Goal: Task Accomplishment & Management: Manage account settings

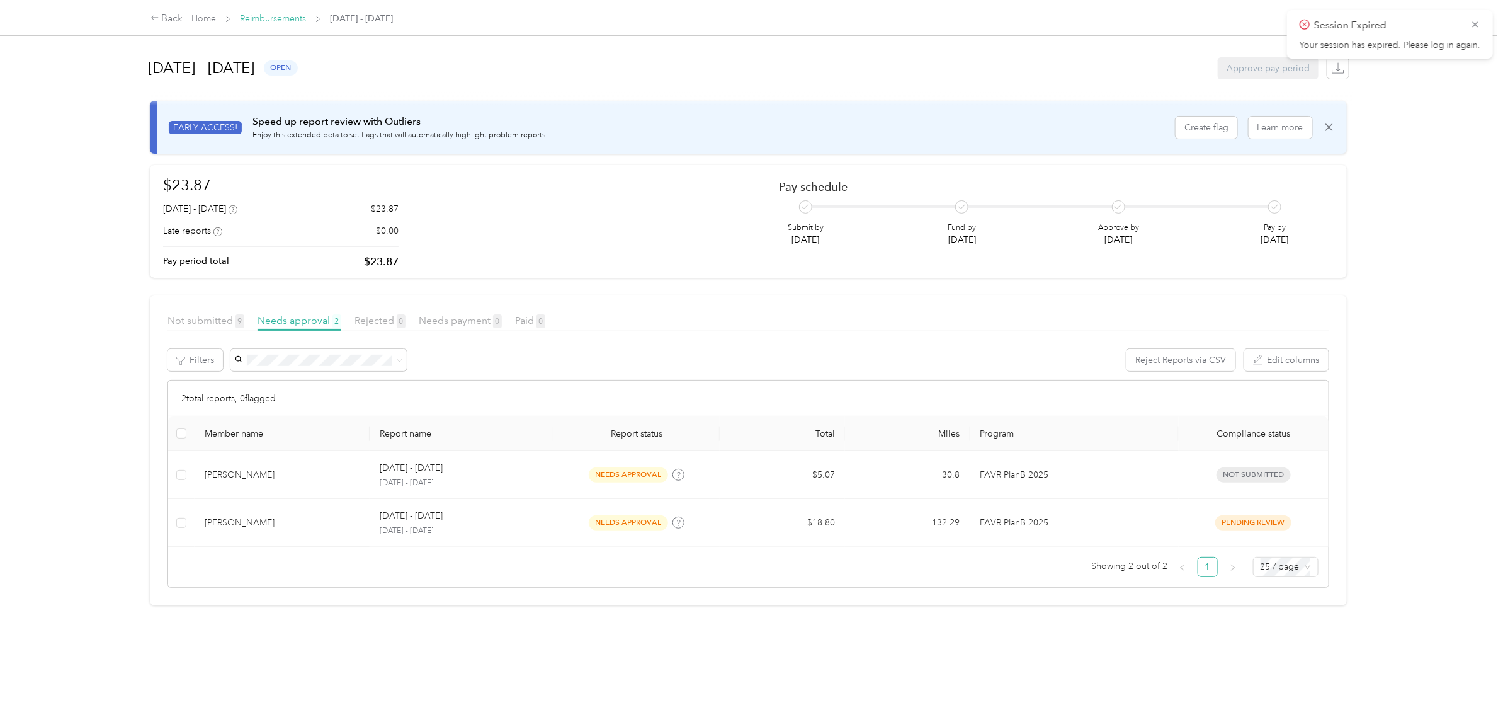
click at [264, 21] on link "Reimbursements" at bounding box center [273, 18] width 66 height 11
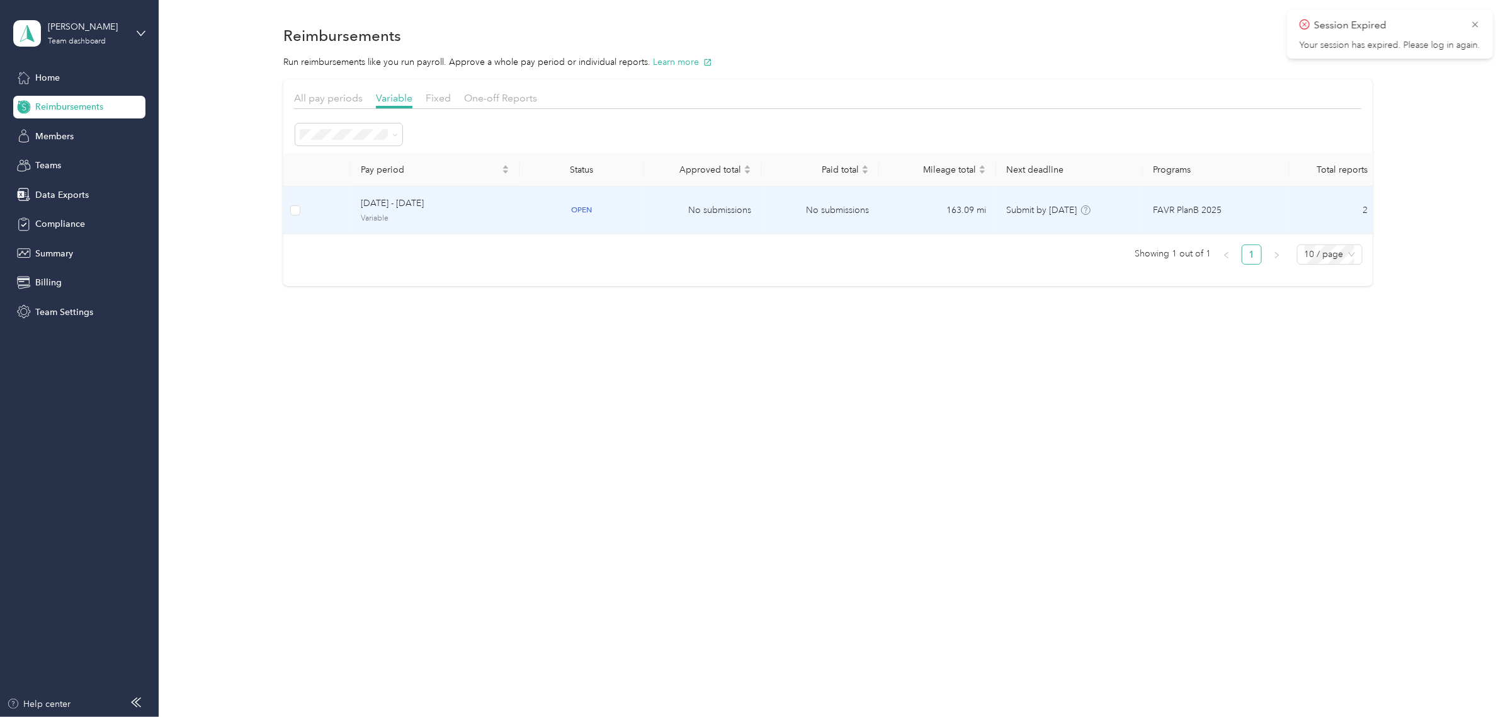
click at [331, 207] on td at bounding box center [329, 210] width 44 height 48
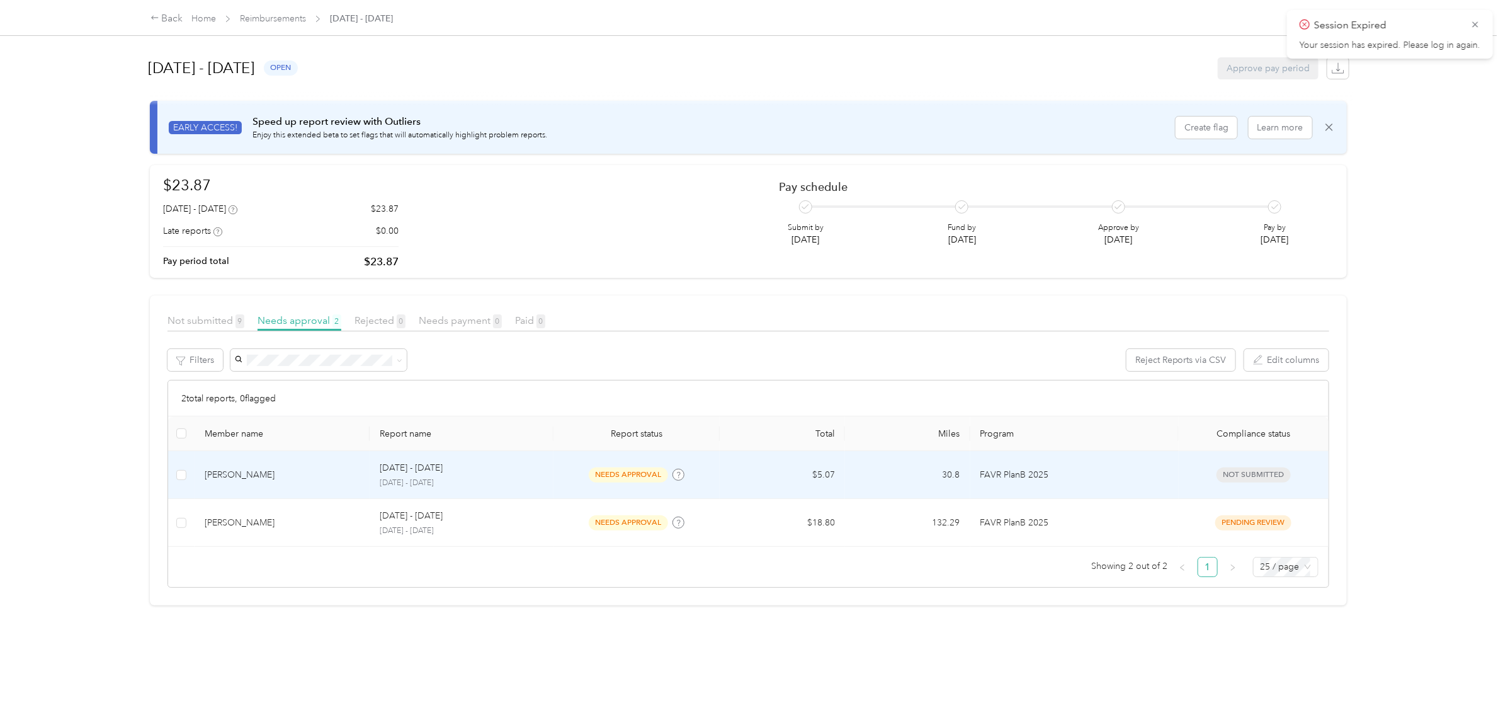
click at [319, 476] on div "[PERSON_NAME]" at bounding box center [282, 475] width 155 height 14
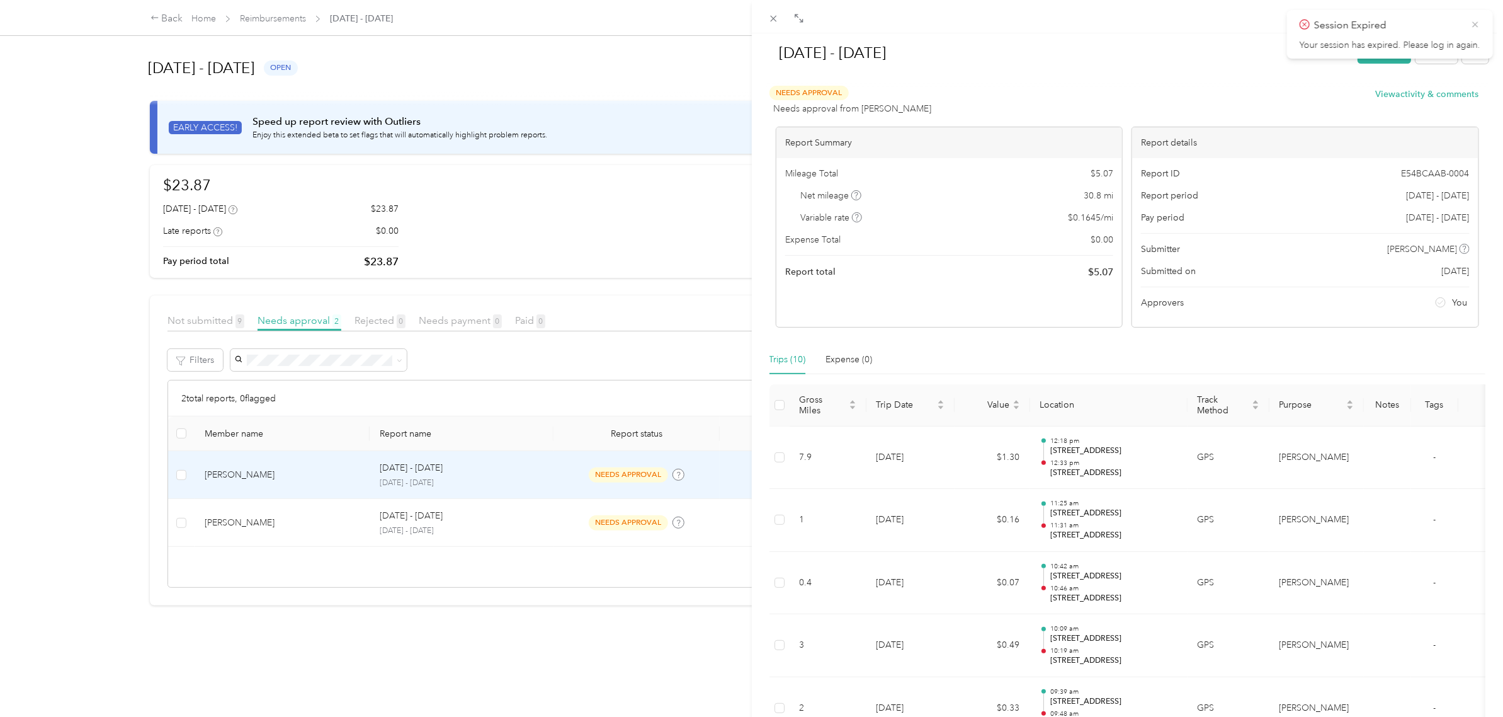
click at [1478, 26] on icon at bounding box center [1475, 24] width 10 height 11
click at [280, 18] on div "[DATE] - [DATE] Approve Reject Needs Approval Needs approval from Jordan Hurt V…" at bounding box center [751, 358] width 1503 height 717
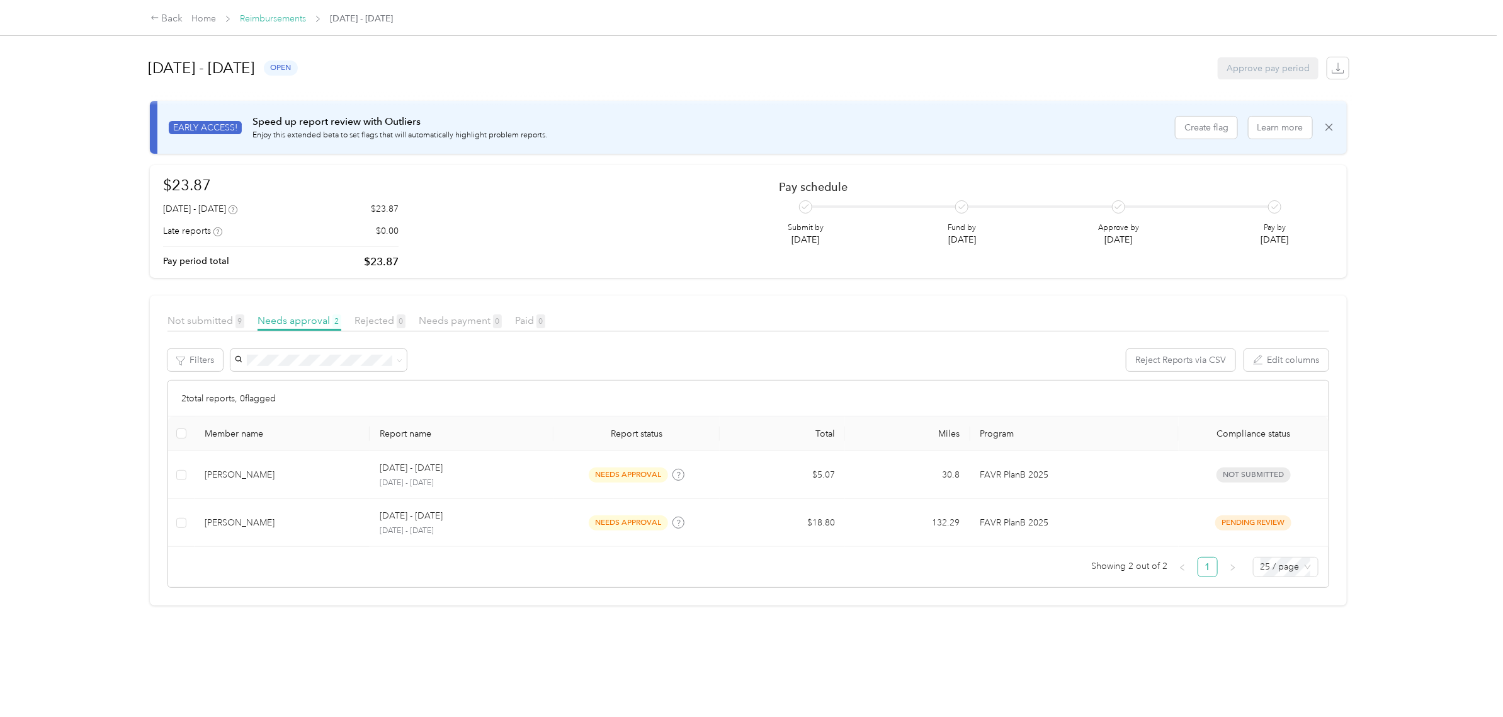
click at [277, 14] on link "Reimbursements" at bounding box center [273, 18] width 66 height 11
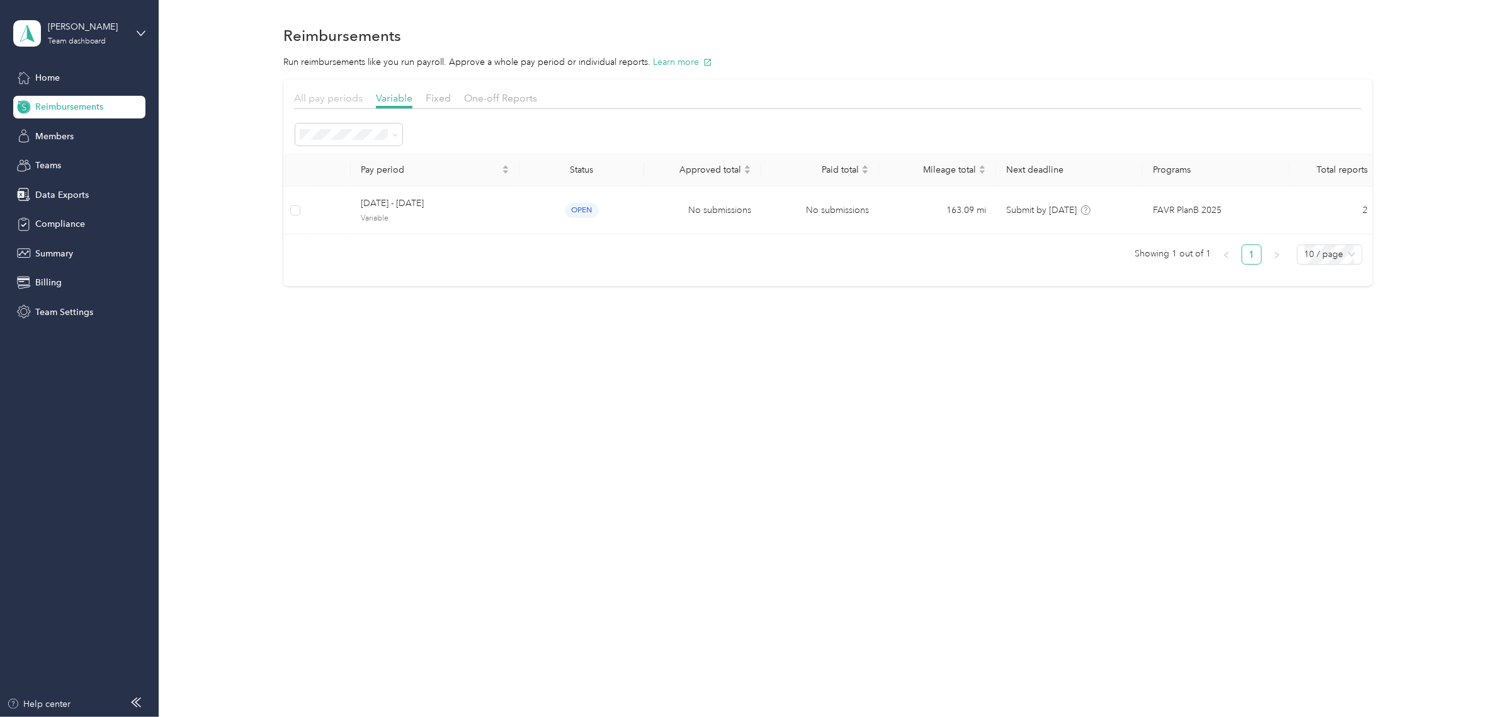
click at [320, 96] on span "All pay periods" at bounding box center [328, 98] width 69 height 12
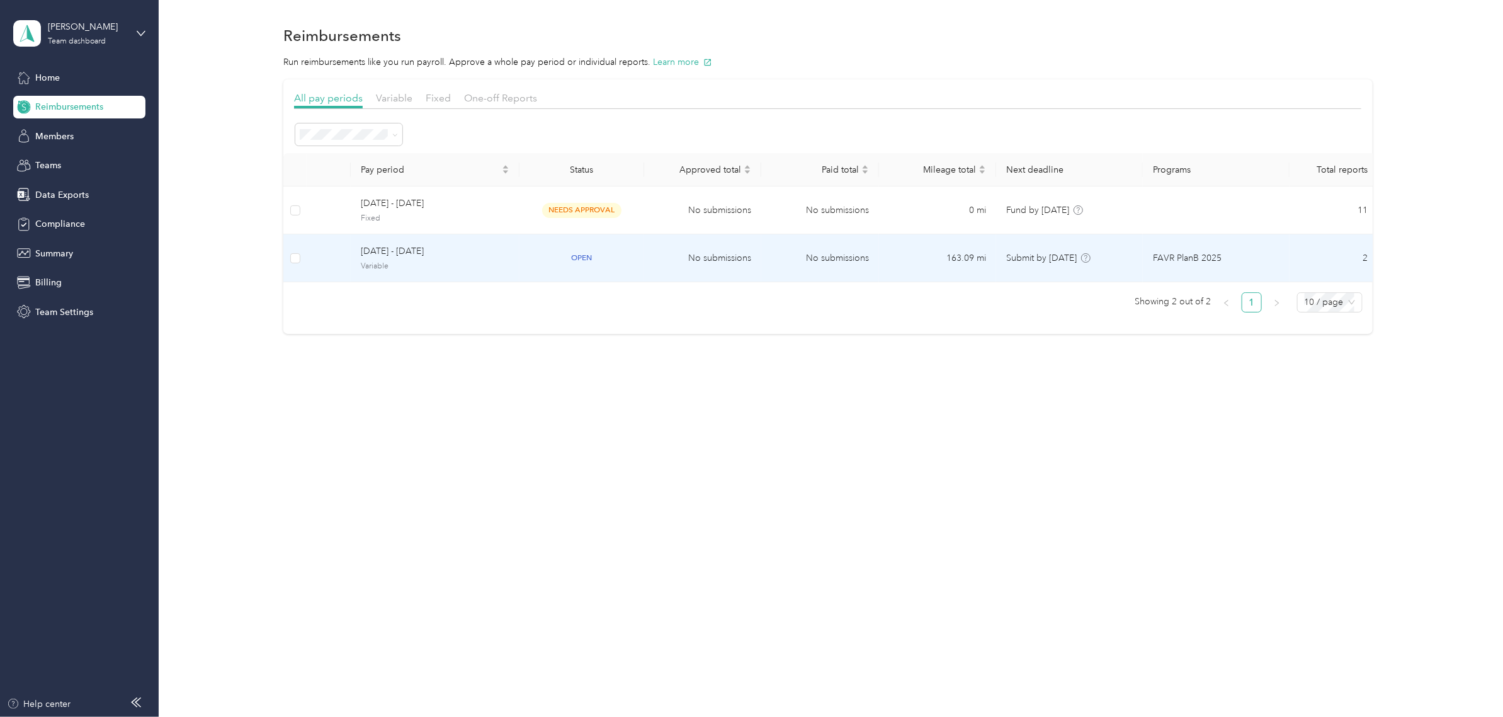
click at [492, 263] on span "Variable" at bounding box center [435, 266] width 149 height 11
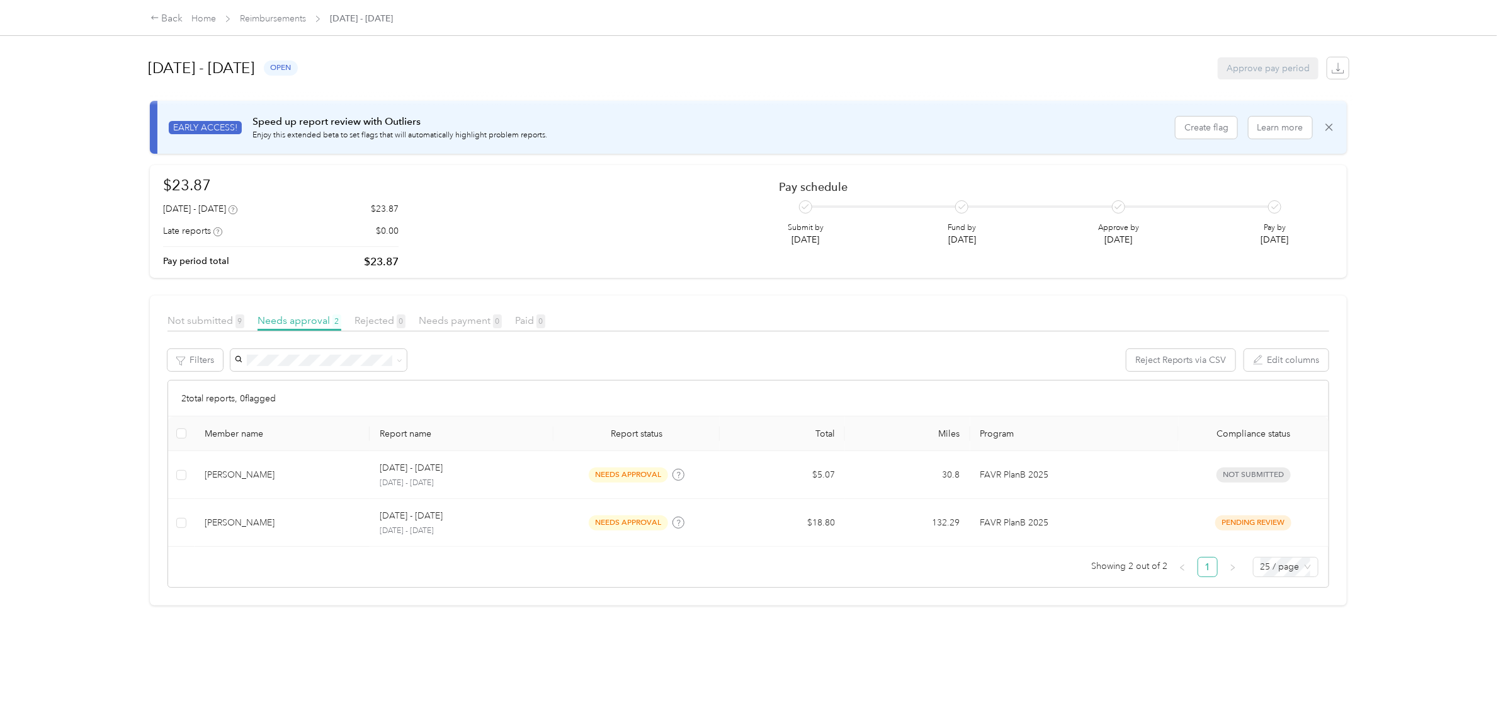
click at [191, 329] on div "Not submitted 9 Needs approval 2 Rejected 0 Needs payment 0 Paid 0" at bounding box center [748, 322] width 1162 height 18
click at [200, 20] on link "Home" at bounding box center [203, 18] width 25 height 11
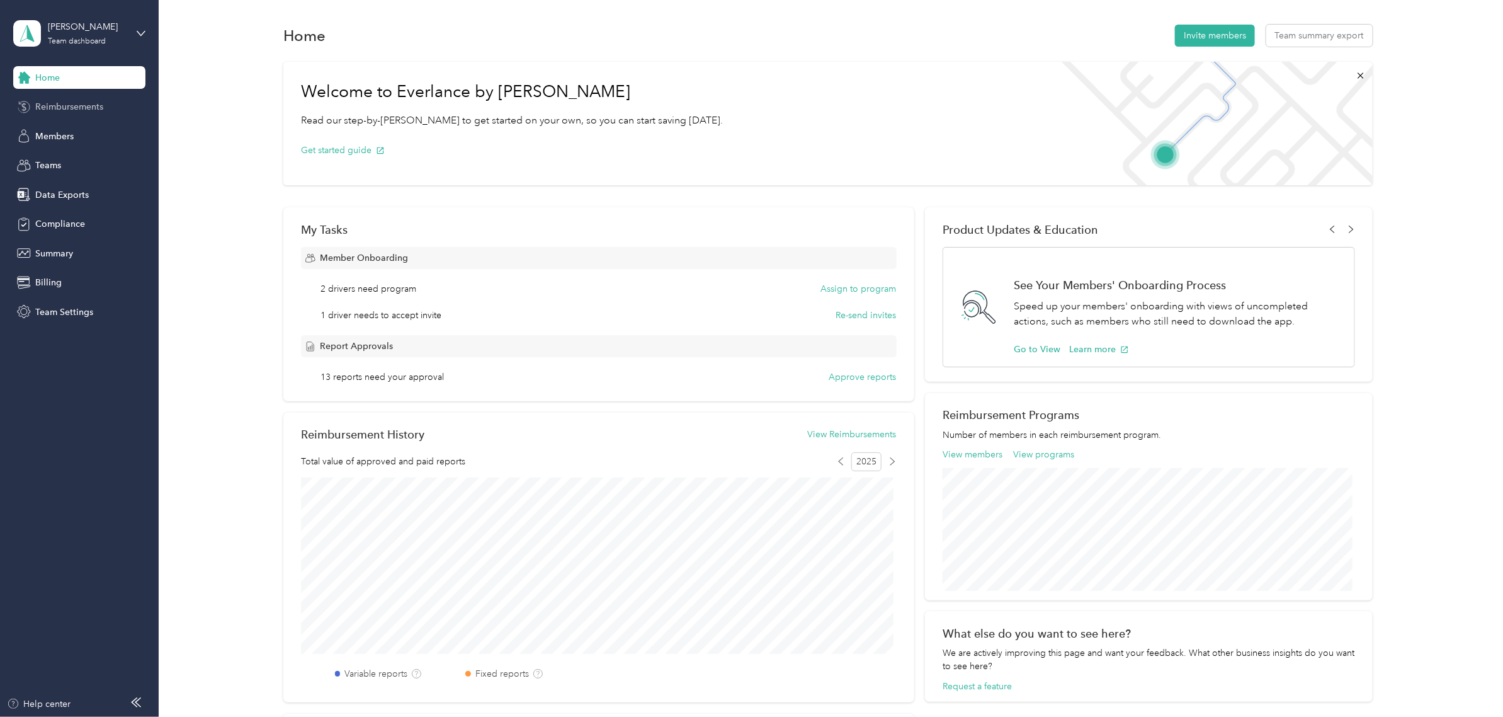
click at [57, 101] on span "Reimbursements" at bounding box center [69, 106] width 68 height 13
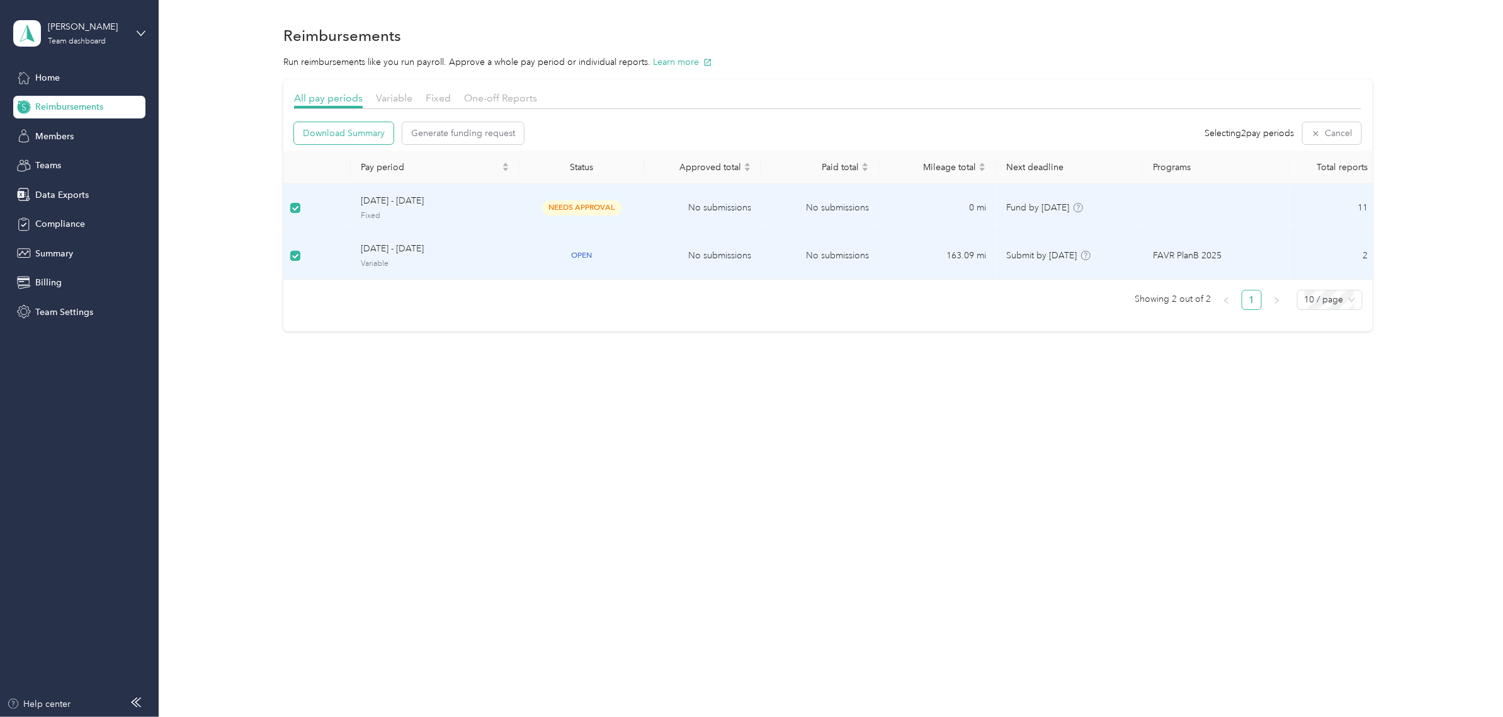
click at [347, 132] on span "Download Summary" at bounding box center [344, 133] width 82 height 13
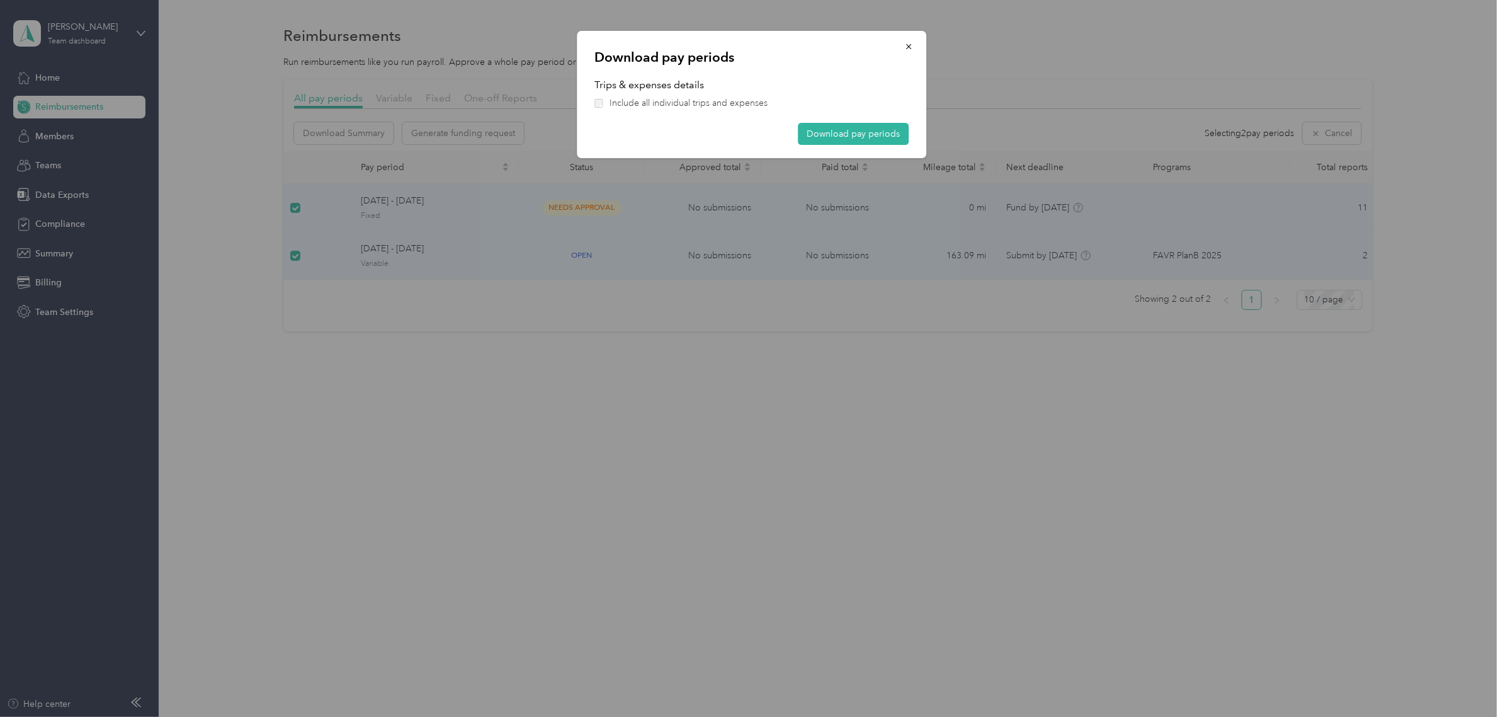
click at [609, 106] on span "Include all individual trips and expenses" at bounding box center [688, 102] width 158 height 13
click at [844, 130] on button "Download pay periods" at bounding box center [853, 134] width 111 height 22
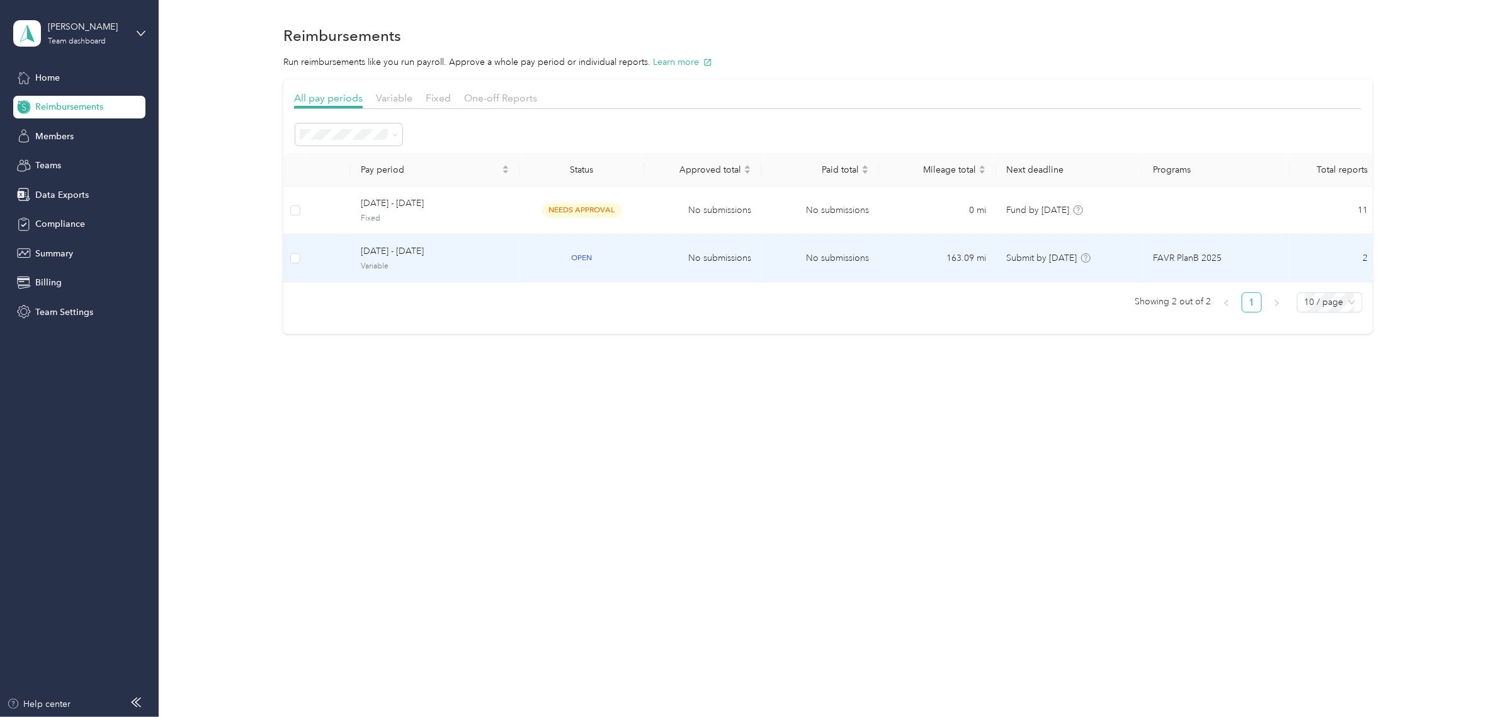
click at [307, 257] on td at bounding box center [329, 258] width 44 height 48
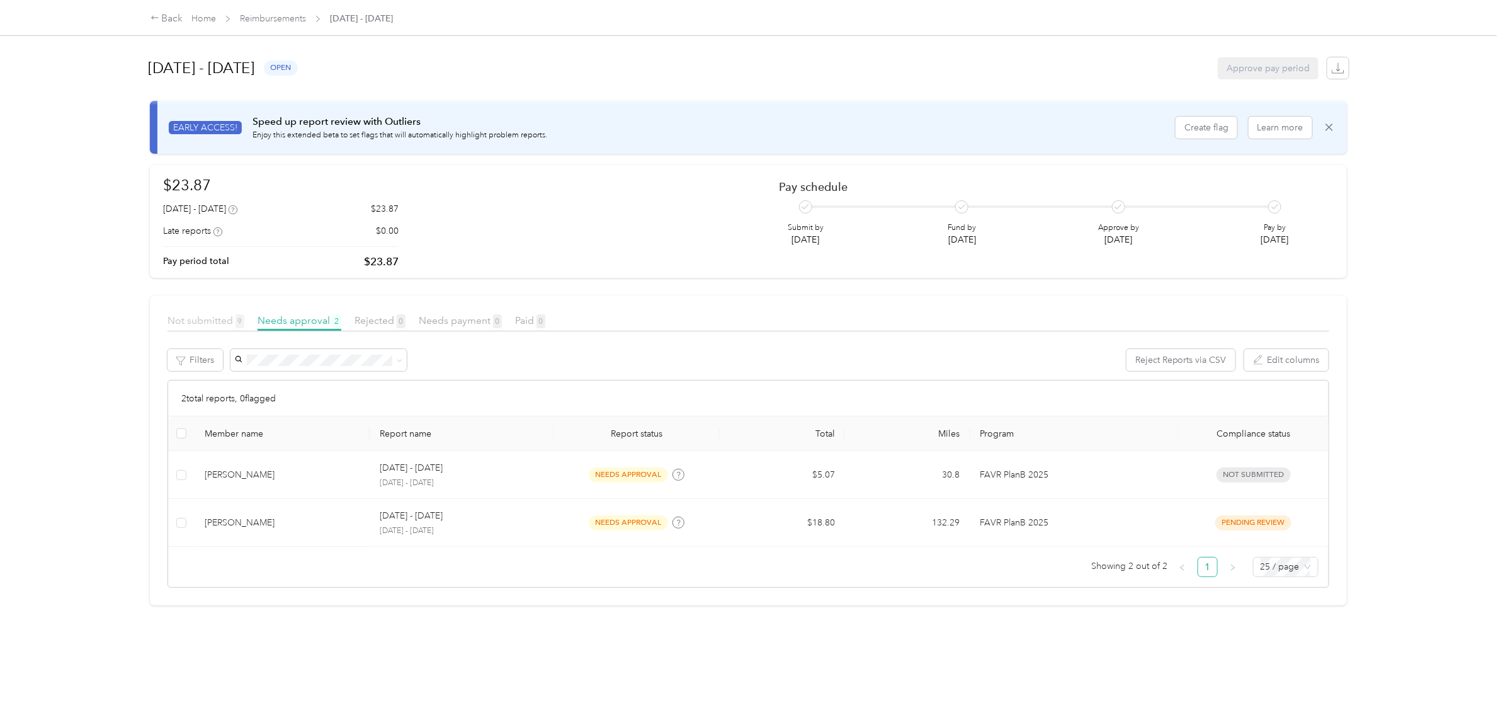
click at [213, 325] on span "Not submitted 9" at bounding box center [205, 320] width 77 height 12
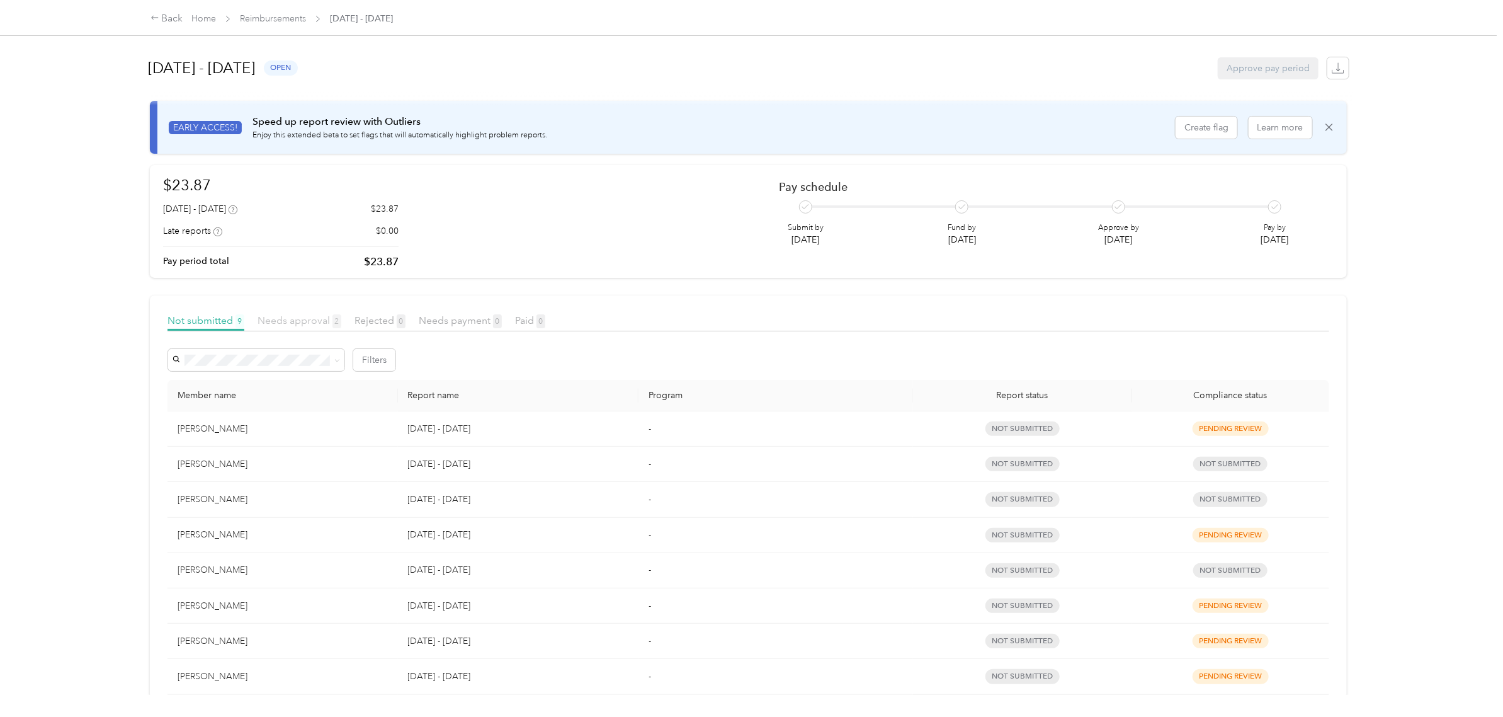
click at [295, 323] on span "Needs approval 2" at bounding box center [300, 320] width 84 height 12
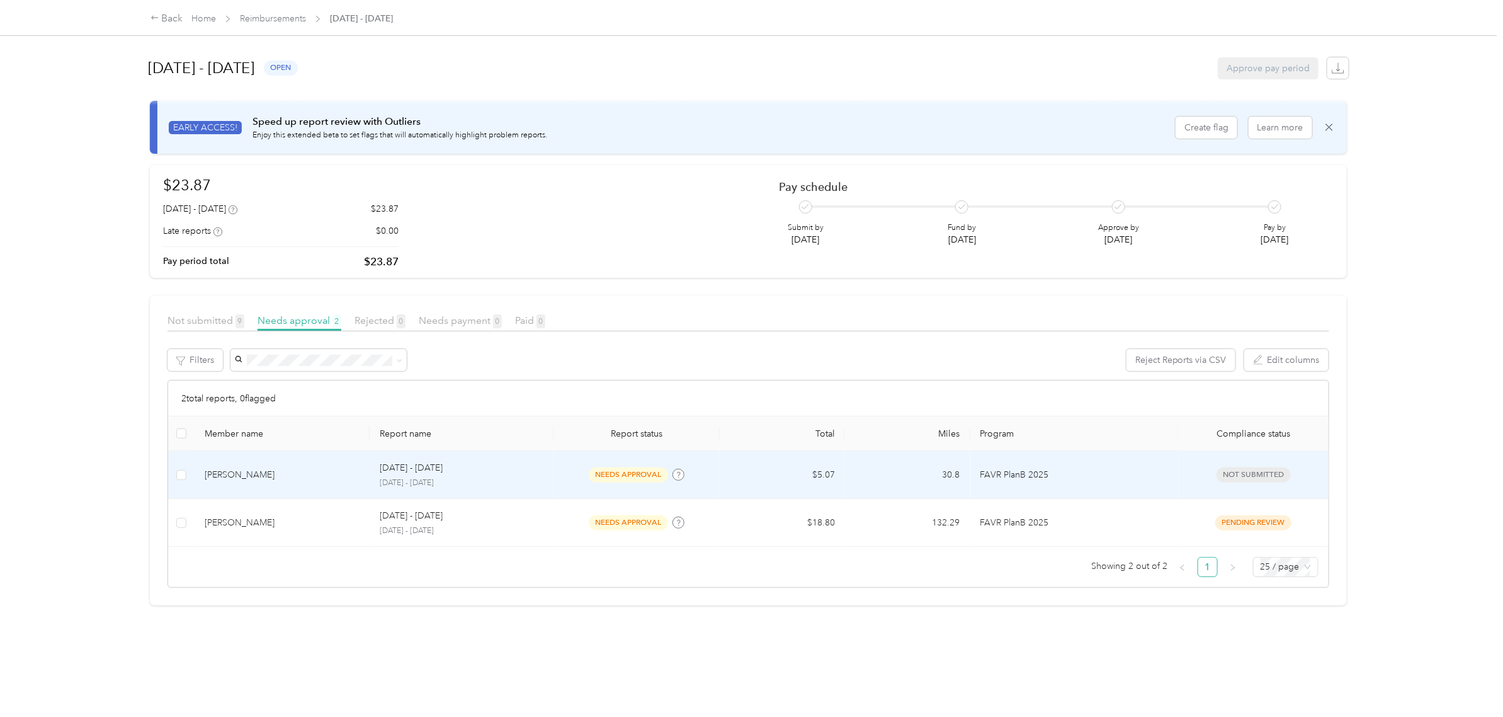
click at [340, 463] on td "[PERSON_NAME]" at bounding box center [282, 475] width 175 height 48
click at [340, 463] on div at bounding box center [751, 358] width 1503 height 717
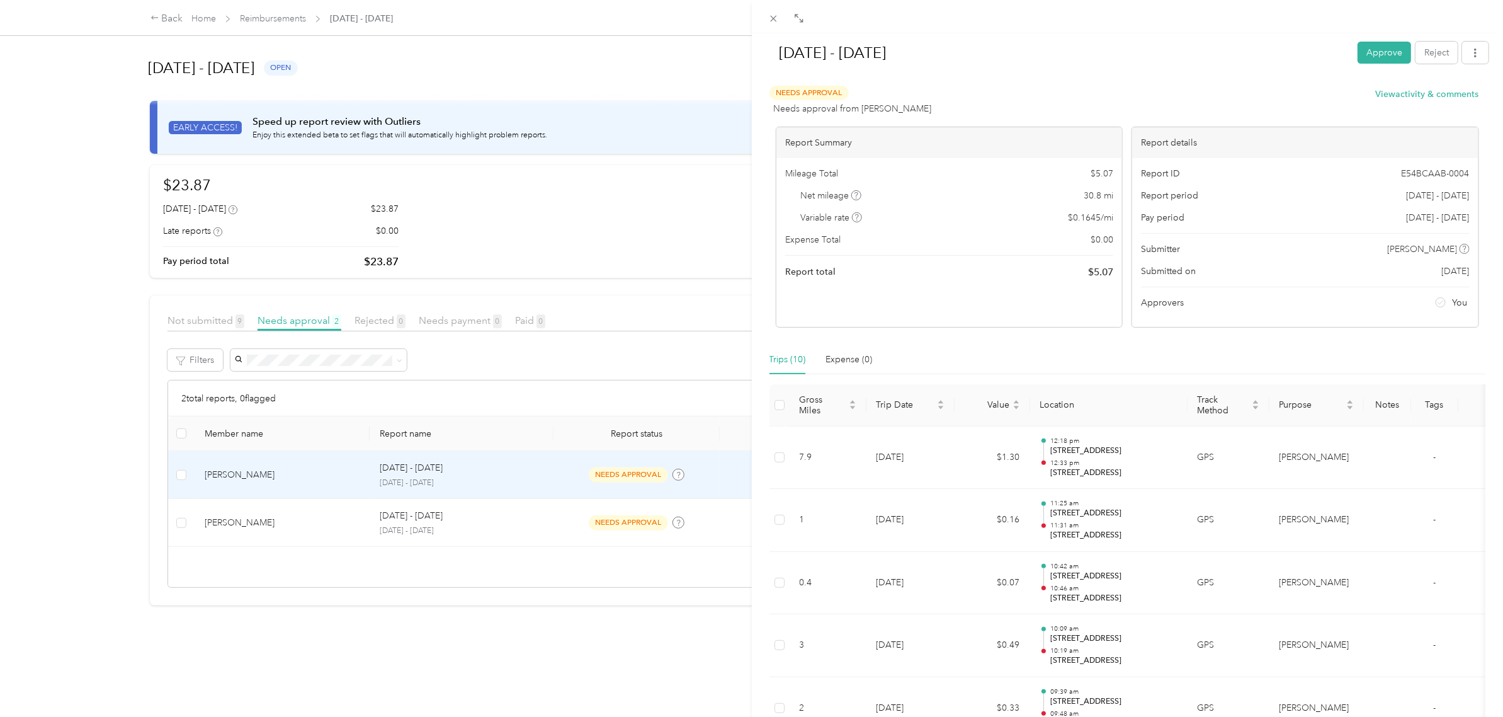
click at [334, 524] on div "[DATE] - [DATE] Approve Reject Needs Approval Needs approval from Jordan Hurt V…" at bounding box center [751, 358] width 1503 height 717
